Goal: Find specific page/section: Find specific page/section

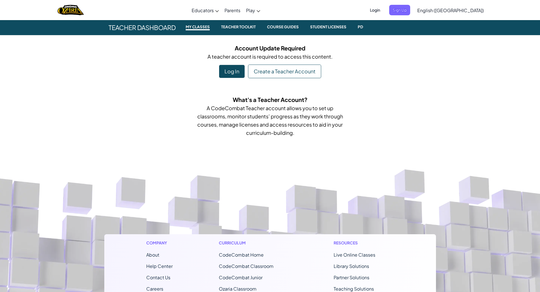
click at [230, 74] on div "Log In" at bounding box center [231, 71] width 25 height 13
